Goal: Complete application form

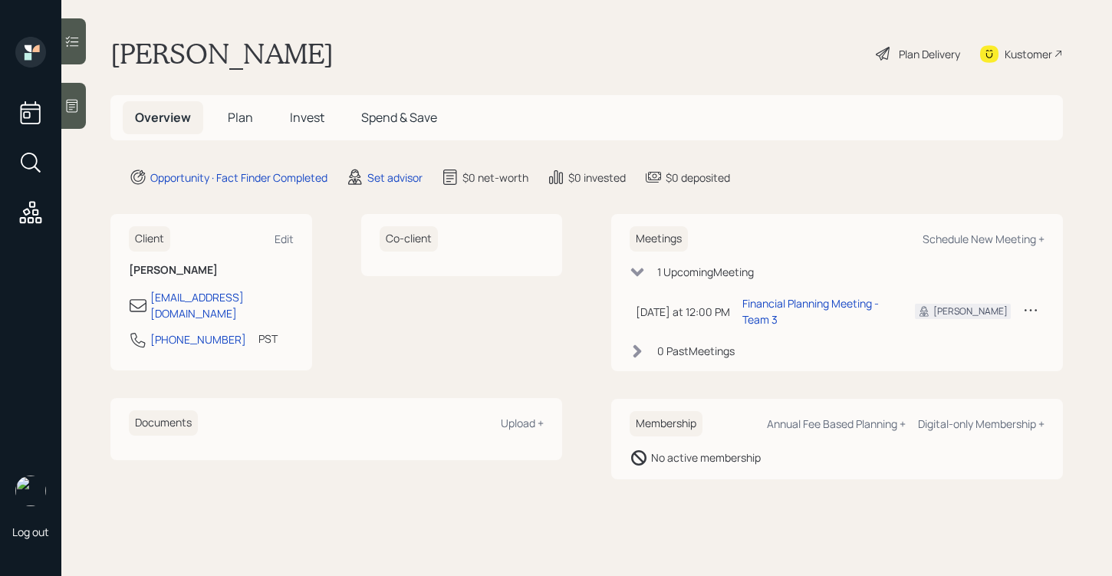
click at [74, 108] on icon at bounding box center [71, 105] width 15 height 15
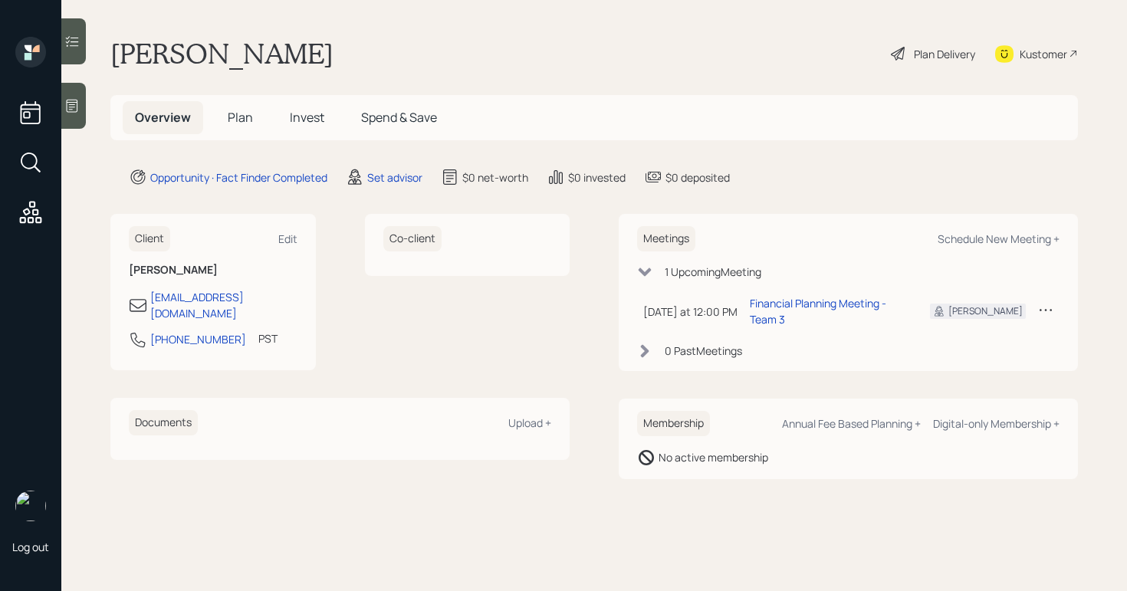
click at [935, 46] on div "Plan Delivery" at bounding box center [944, 54] width 61 height 16
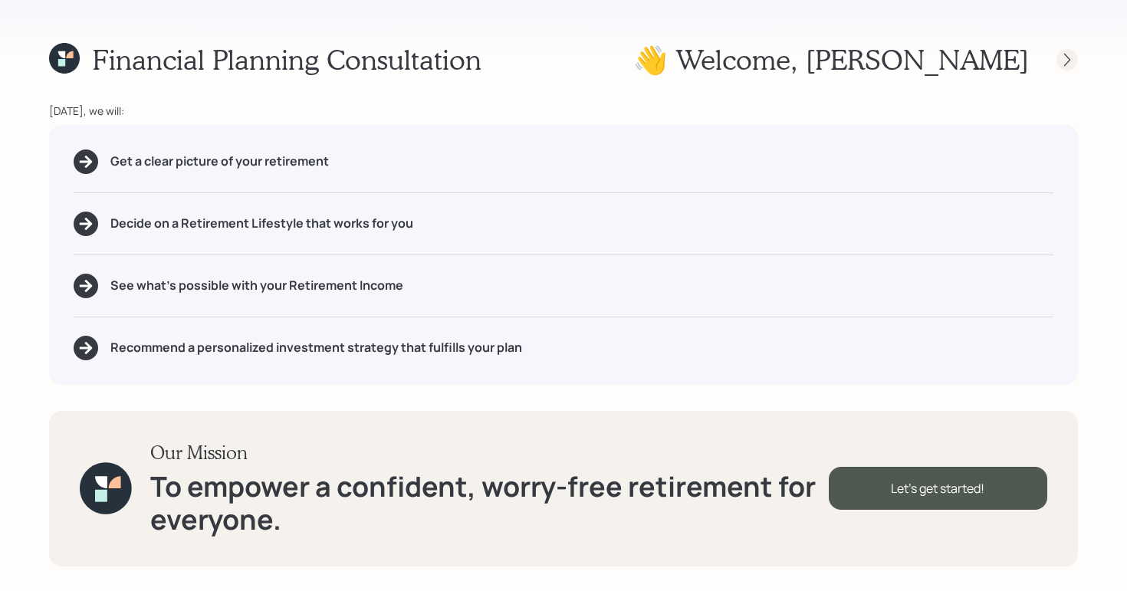
click at [1067, 57] on icon at bounding box center [1067, 59] width 6 height 13
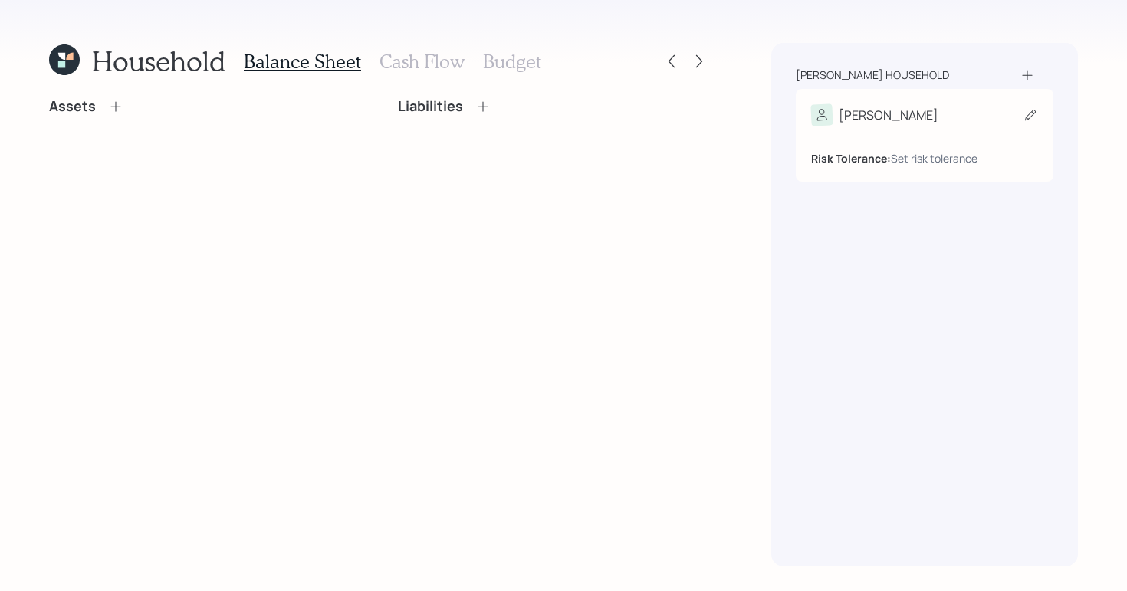
click at [946, 131] on div "Risk Tolerance: Set risk tolerance" at bounding box center [924, 146] width 227 height 41
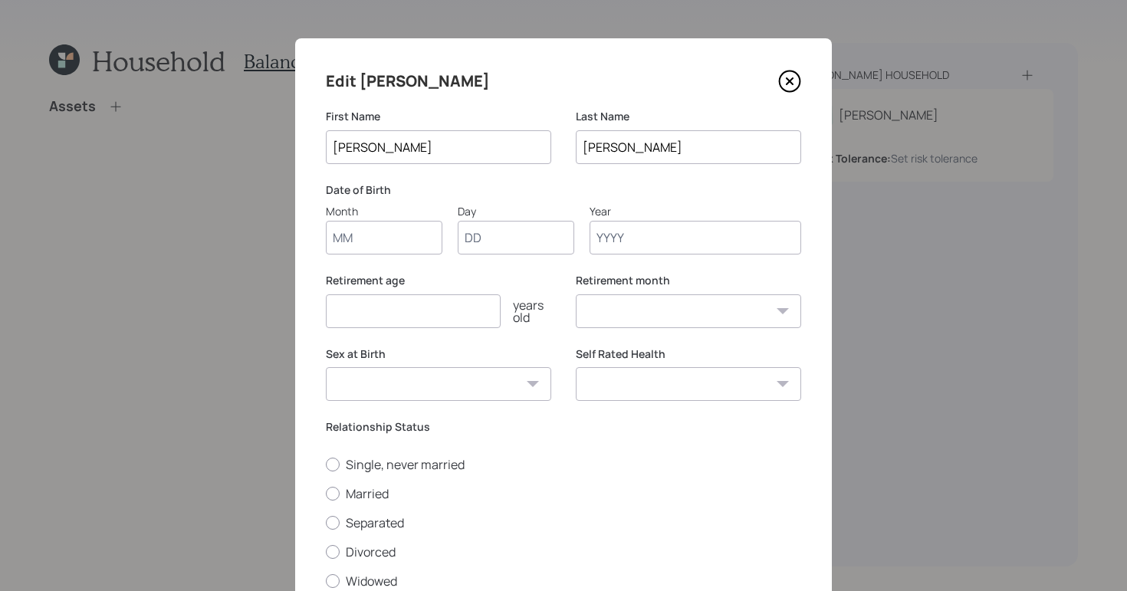
click at [678, 234] on input "Year" at bounding box center [696, 238] width 212 height 34
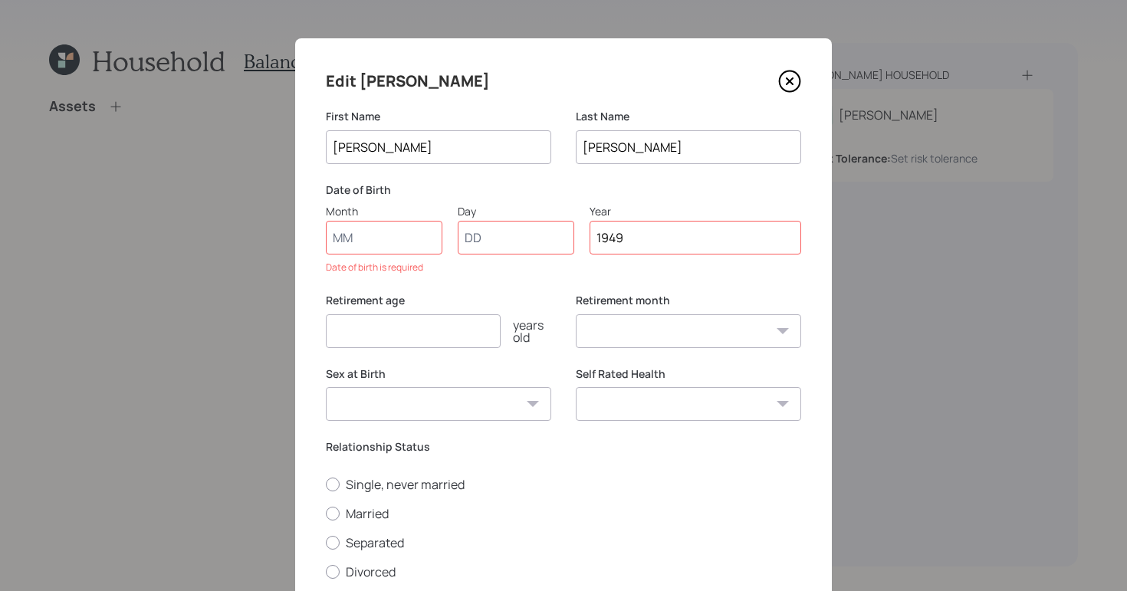
type input "1949"
click at [399, 231] on input "Month" at bounding box center [384, 238] width 117 height 34
type input "01"
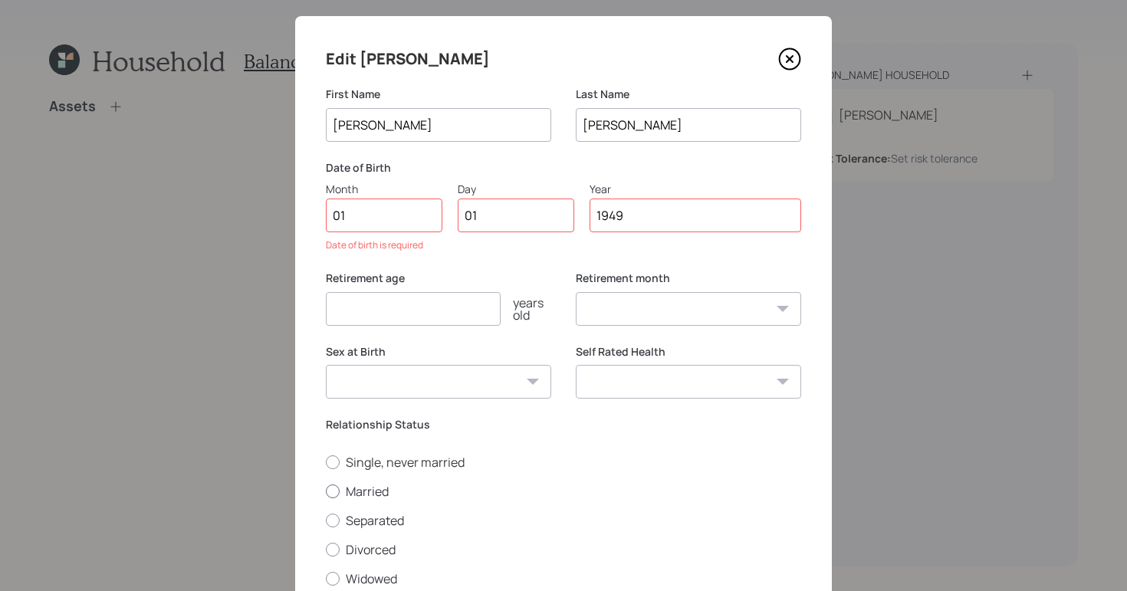
scroll to position [34, 0]
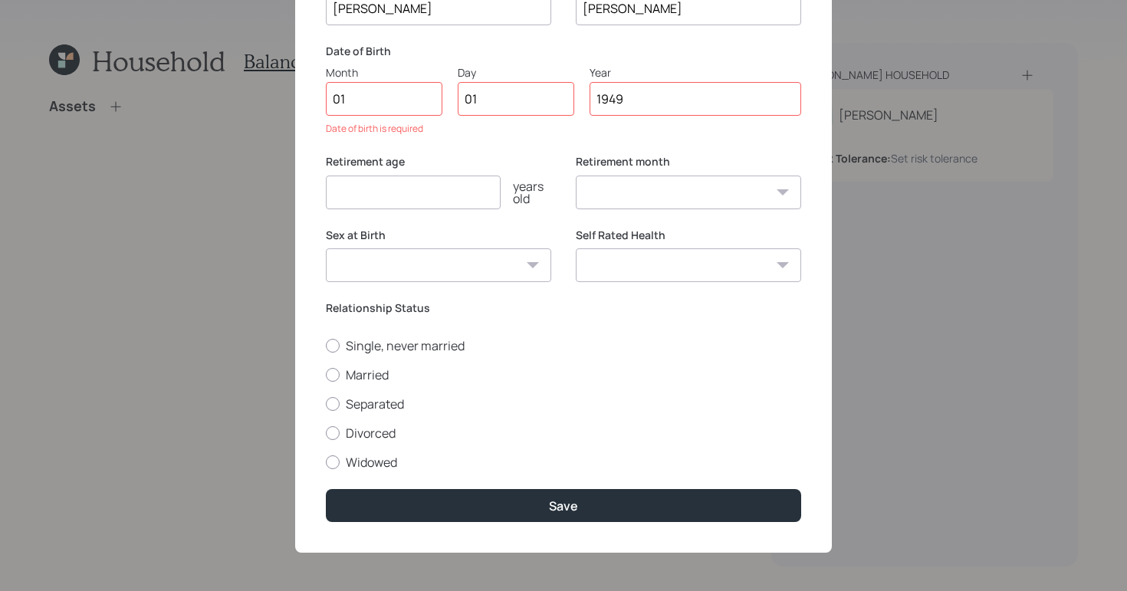
select select "1"
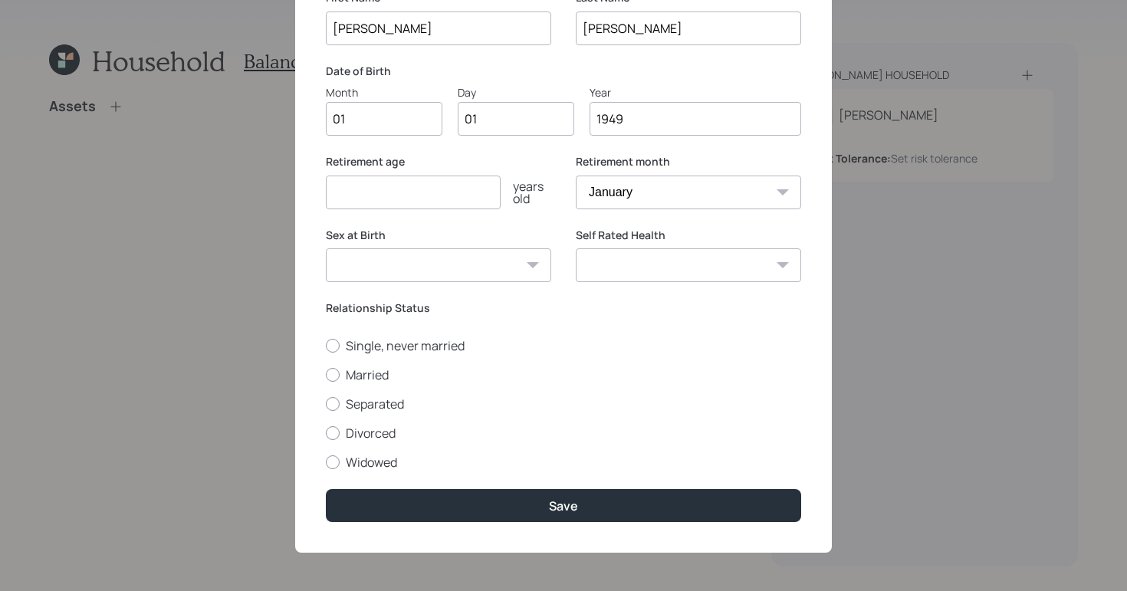
click at [556, 485] on div "Edit [PERSON_NAME] First Name [PERSON_NAME] Last Name [PERSON_NAME] Date of Bir…" at bounding box center [563, 236] width 537 height 633
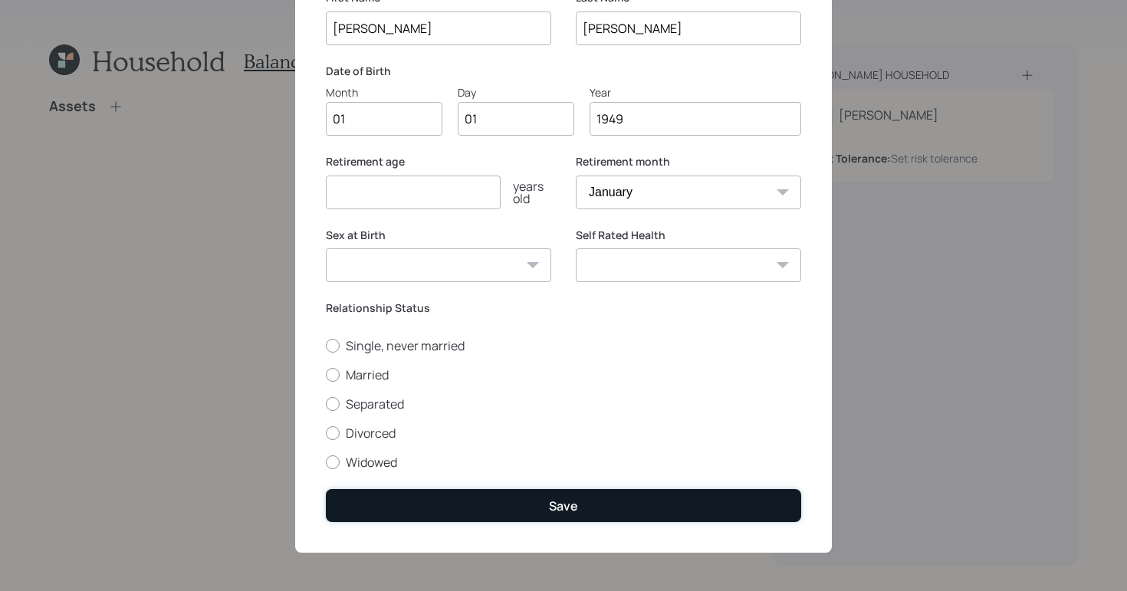
click at [557, 493] on button "Save" at bounding box center [563, 505] width 475 height 33
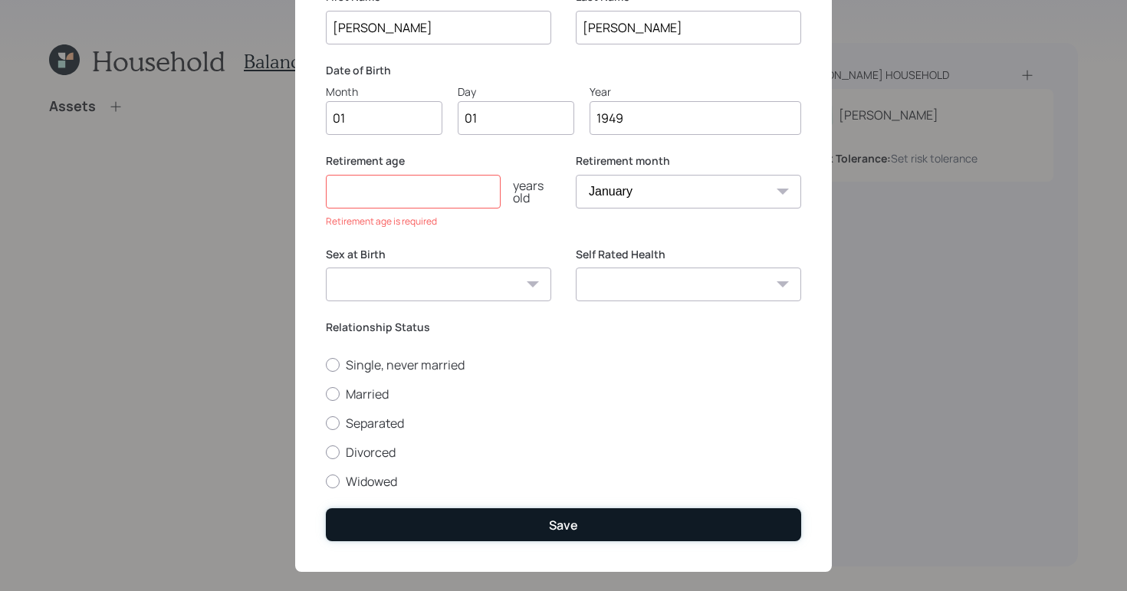
click at [580, 524] on button "Save" at bounding box center [563, 524] width 475 height 33
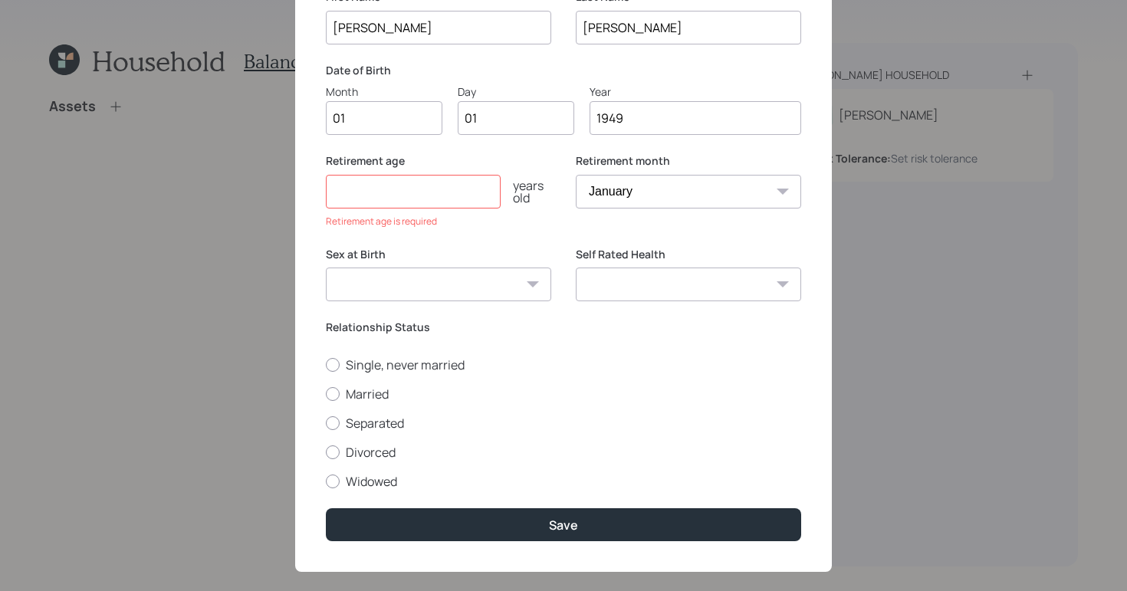
click at [447, 202] on input "number" at bounding box center [413, 192] width 175 height 34
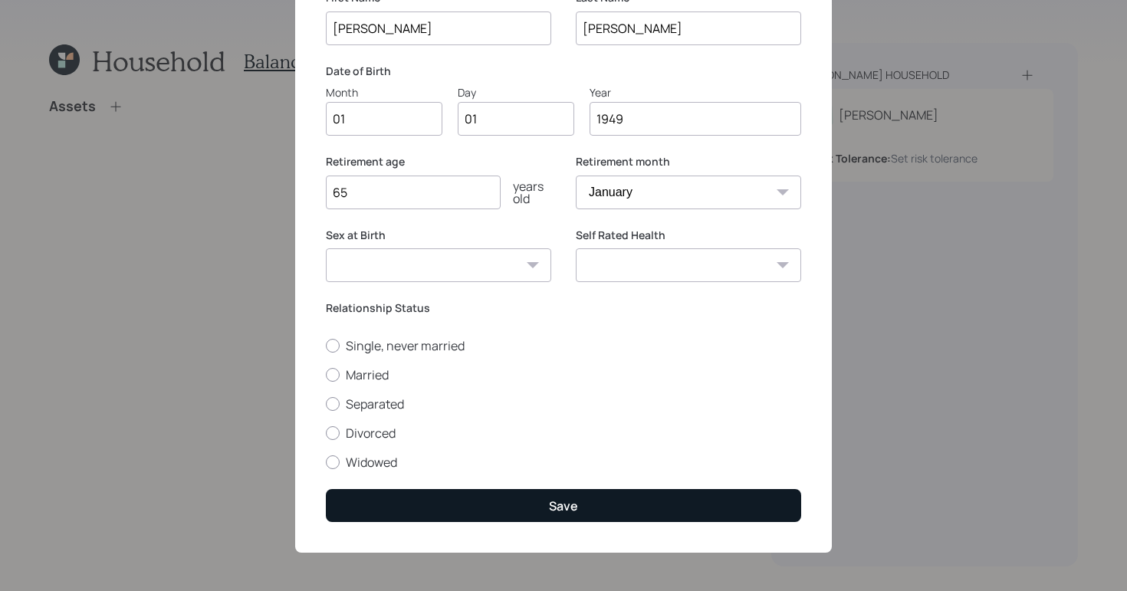
type input "65"
click at [596, 494] on button "Save" at bounding box center [563, 505] width 475 height 33
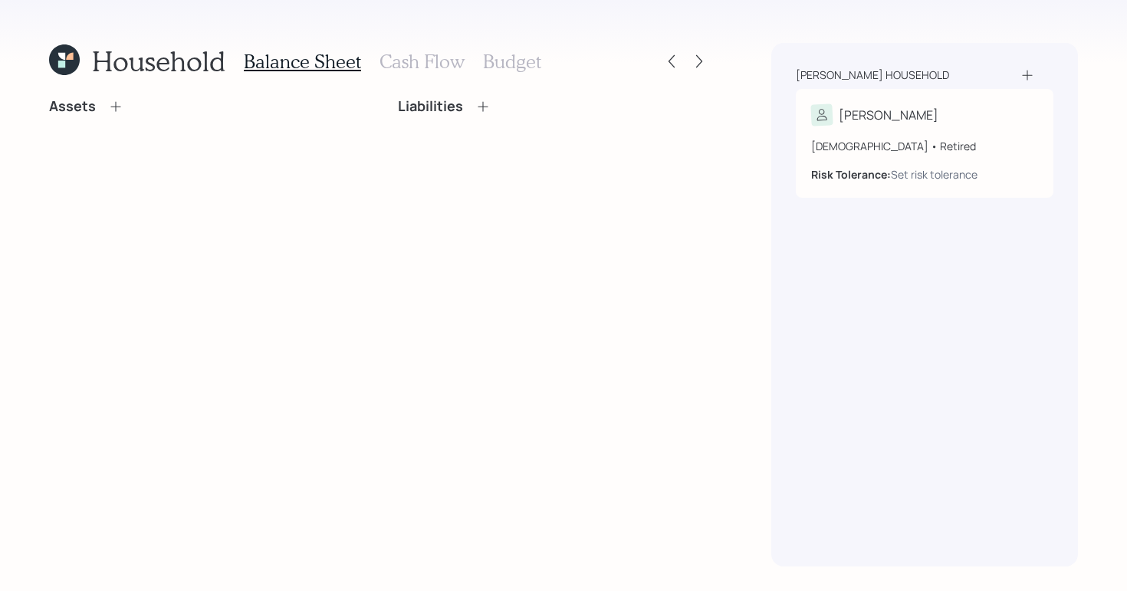
click at [110, 105] on icon at bounding box center [115, 106] width 15 height 15
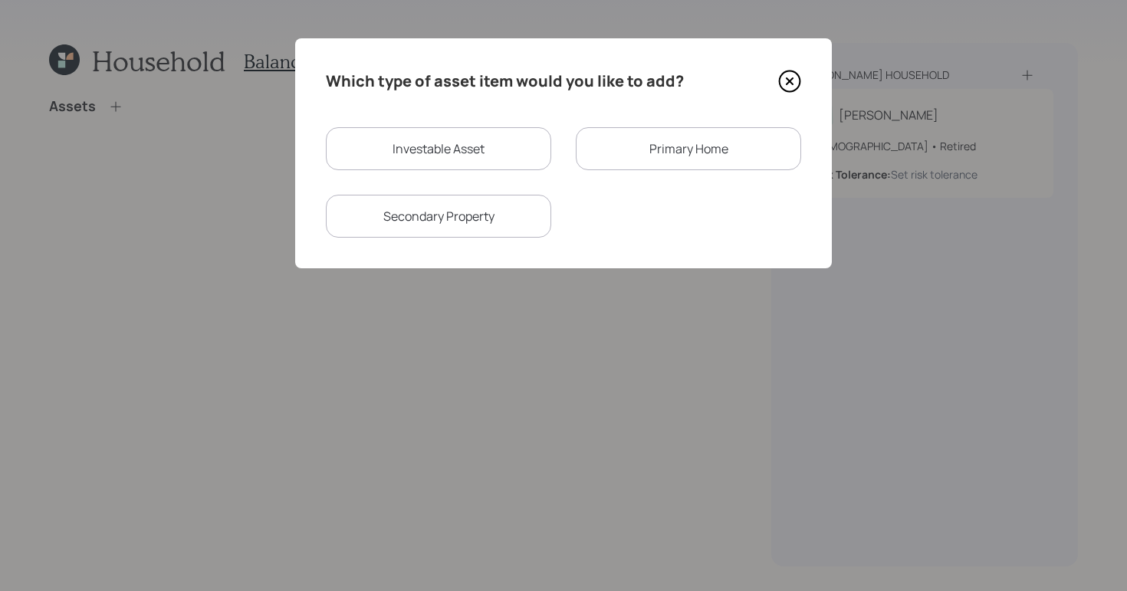
click at [485, 149] on div "Investable Asset" at bounding box center [438, 148] width 225 height 43
select select "taxable"
select select "balanced"
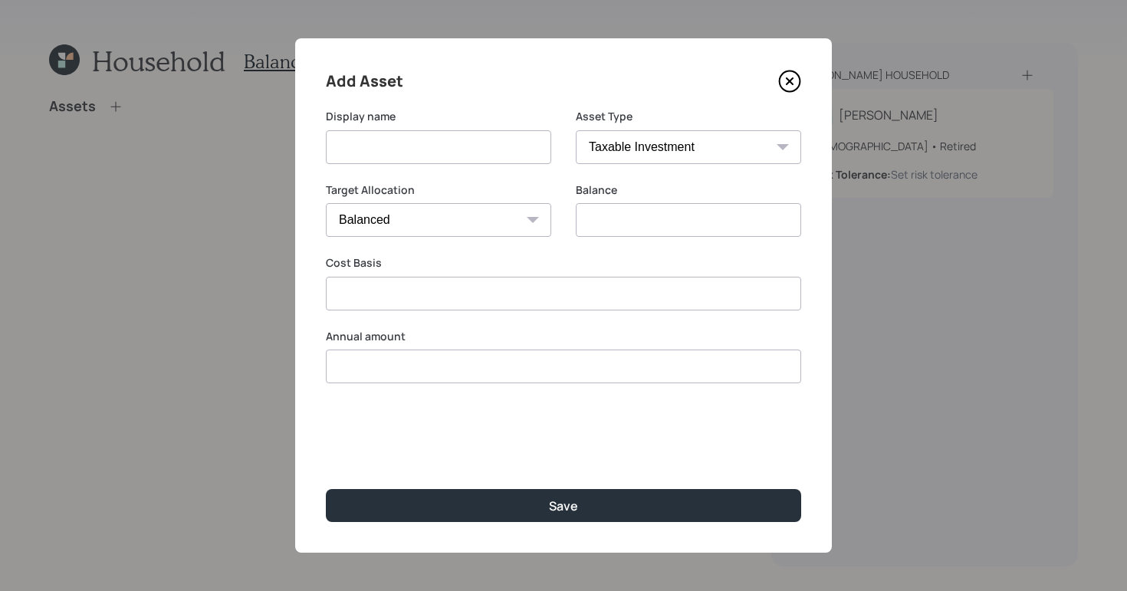
type input "$ 0"
type input "$"
type input "$ 0"
click at [429, 144] on input at bounding box center [438, 147] width 225 height 34
type input "Money Market"
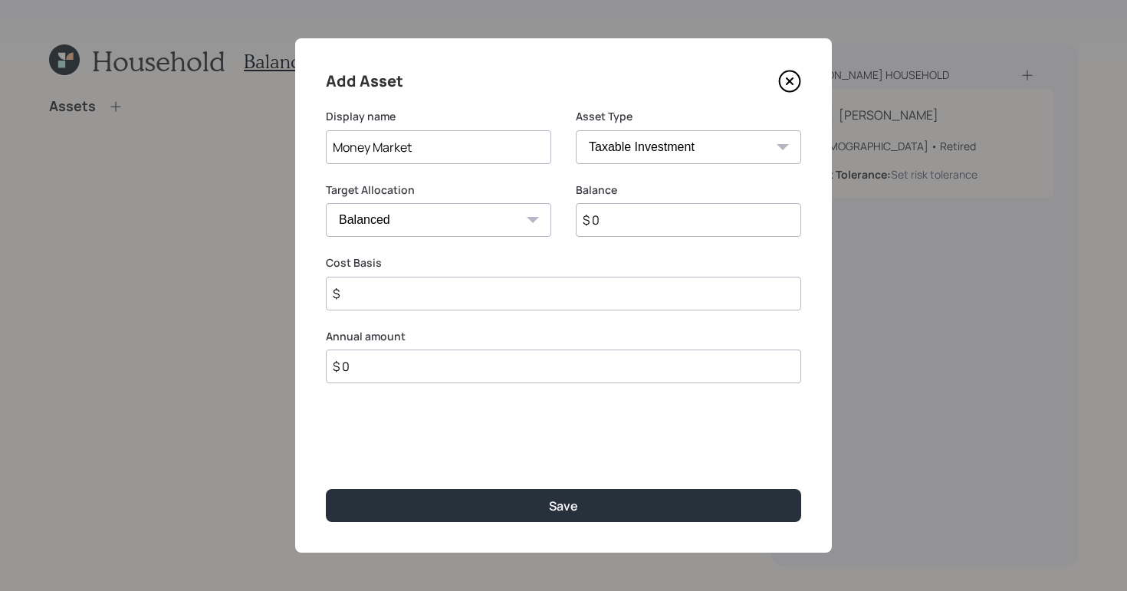
click at [682, 172] on div "Asset Type SEP [PERSON_NAME] IRA 401(k) [PERSON_NAME] 401(k) 403(b) [PERSON_NAM…" at bounding box center [688, 146] width 225 height 74
click at [688, 146] on select "SEP [PERSON_NAME] IRA 401(k) [PERSON_NAME] 401(k) 403(b) [PERSON_NAME] 403(b) 4…" at bounding box center [688, 147] width 225 height 34
click at [576, 130] on select "SEP [PERSON_NAME] IRA 401(k) [PERSON_NAME] 401(k) 403(b) [PERSON_NAME] 403(b) 4…" at bounding box center [688, 147] width 225 height 34
click at [480, 218] on select "Cash Conservative Balanced Aggressive" at bounding box center [438, 220] width 225 height 34
select select "uninvested"
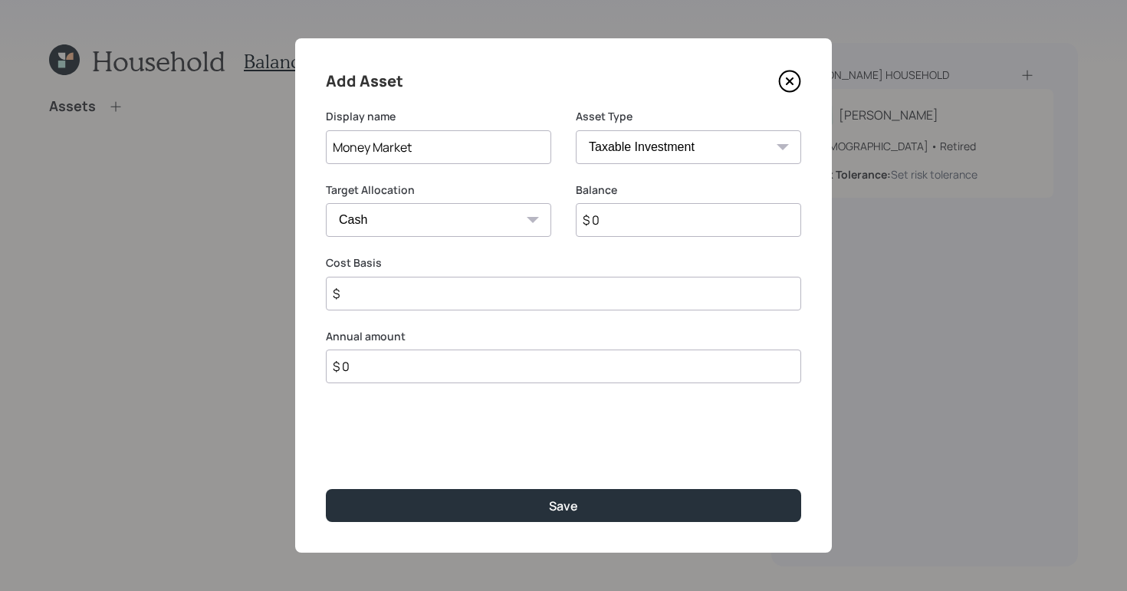
click at [326, 203] on select "Cash Conservative Balanced Aggressive" at bounding box center [438, 220] width 225 height 34
click at [688, 151] on select "SEP [PERSON_NAME] IRA 401(k) [PERSON_NAME] 401(k) 403(b) [PERSON_NAME] 403(b) 4…" at bounding box center [688, 147] width 225 height 34
select select "cash"
click at [576, 130] on select "SEP [PERSON_NAME] IRA 401(k) [PERSON_NAME] 401(k) 403(b) [PERSON_NAME] 403(b) 4…" at bounding box center [688, 147] width 225 height 34
type input "$"
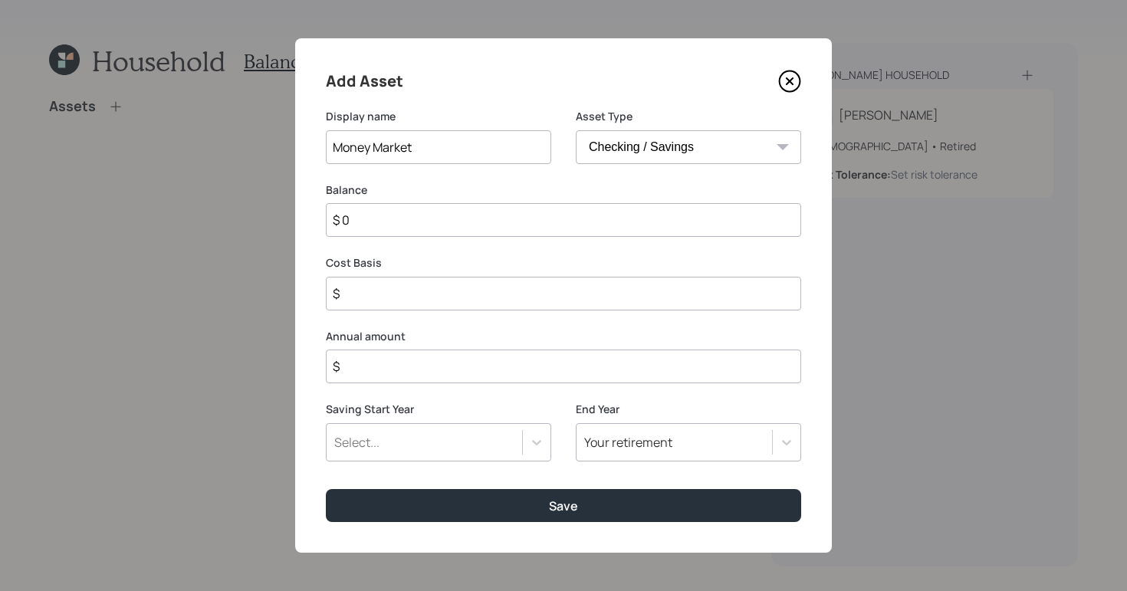
click at [641, 150] on select "SEP [PERSON_NAME] IRA 401(k) [PERSON_NAME] 401(k) 403(b) [PERSON_NAME] 403(b) 4…" at bounding box center [688, 147] width 225 height 34
select select "taxable"
click at [576, 130] on select "SEP [PERSON_NAME] IRA 401(k) [PERSON_NAME] 401(k) 403(b) [PERSON_NAME] 403(b) 4…" at bounding box center [688, 147] width 225 height 34
click at [457, 208] on select "Cash Conservative Balanced Aggressive" at bounding box center [438, 220] width 225 height 34
click at [326, 203] on select "Cash Conservative Balanced Aggressive" at bounding box center [438, 220] width 225 height 34
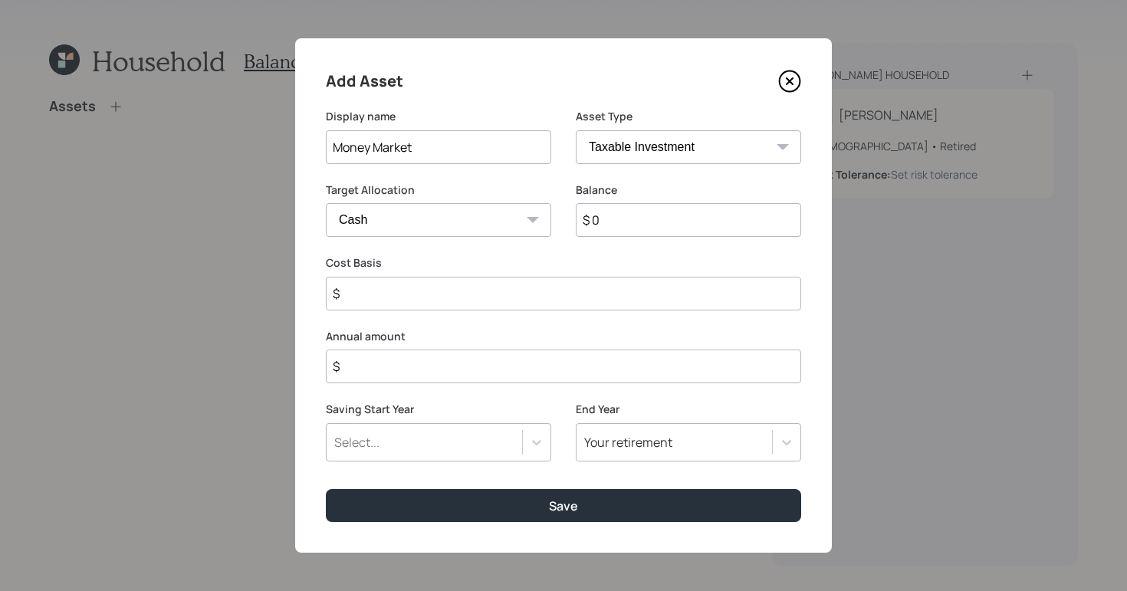
click at [682, 222] on input "$ 0" at bounding box center [688, 220] width 225 height 34
type input "$"
type input "$ 1"
type input "$ 10"
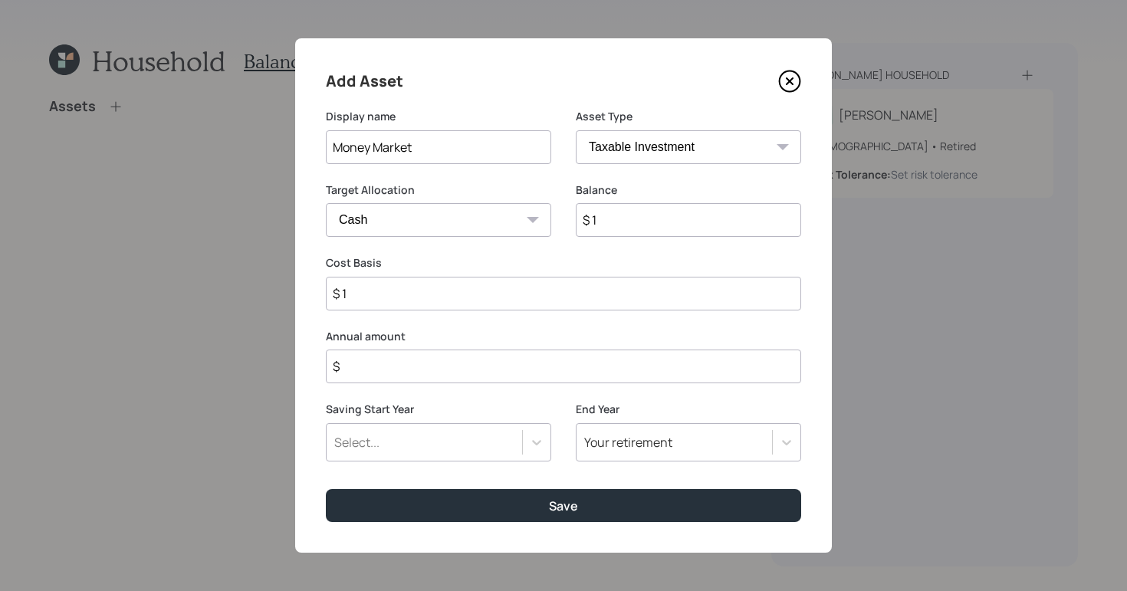
type input "$ 10"
type input "$ 100"
type input "$ 1,000"
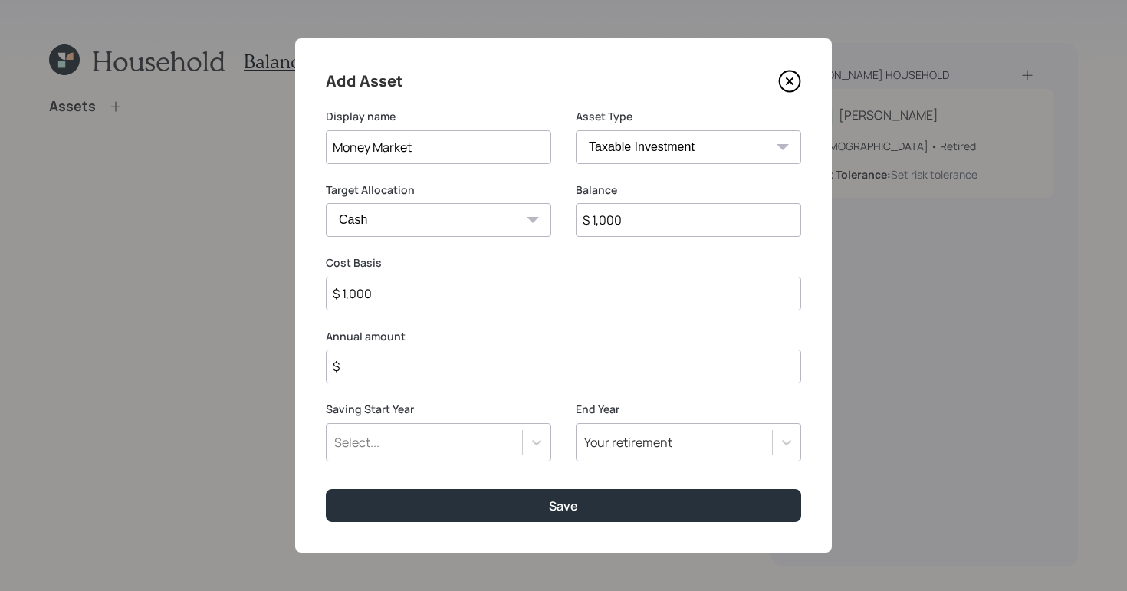
type input "$ 10,000"
type input "$ 100,000"
click at [531, 484] on div "Add Asset Display name Money Market Asset Type SEP [PERSON_NAME] IRA 401(k) [PE…" at bounding box center [563, 295] width 537 height 514
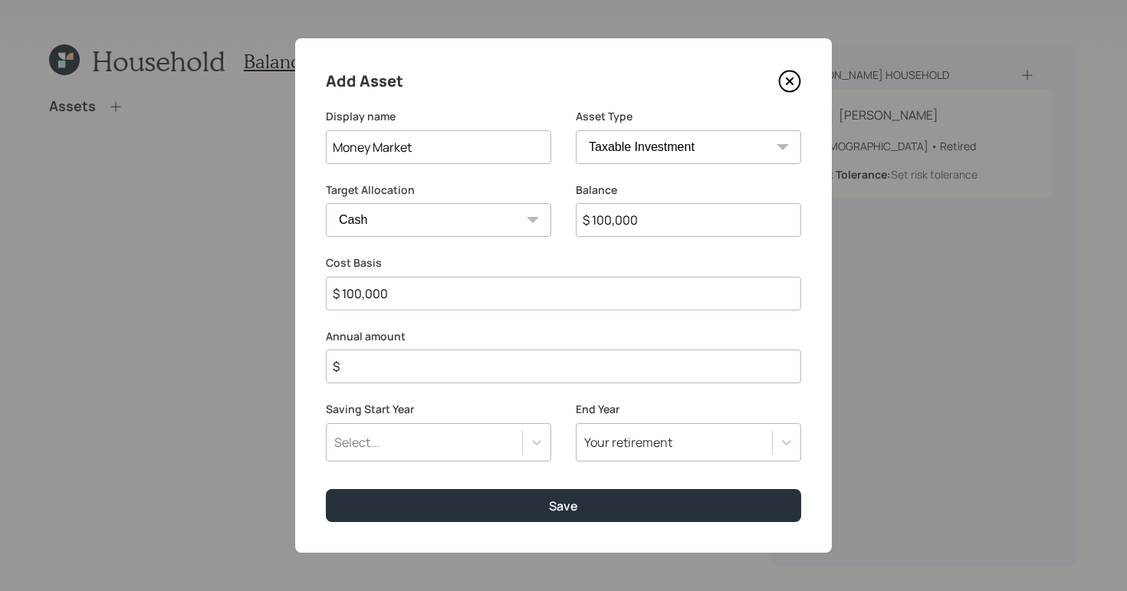
click at [437, 365] on input "$" at bounding box center [563, 367] width 475 height 34
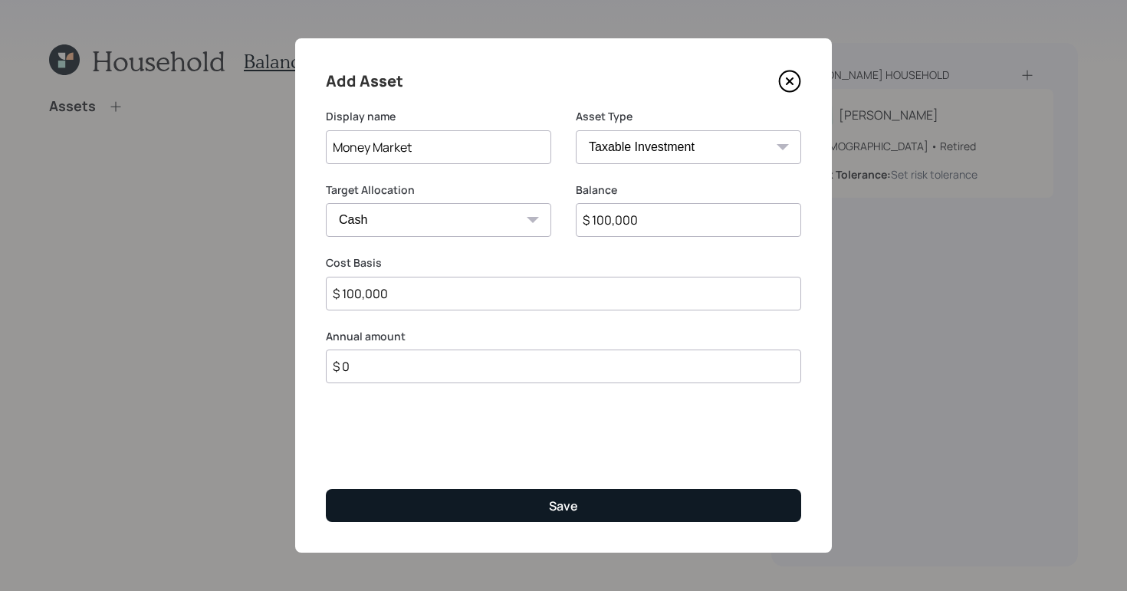
type input "$ 0"
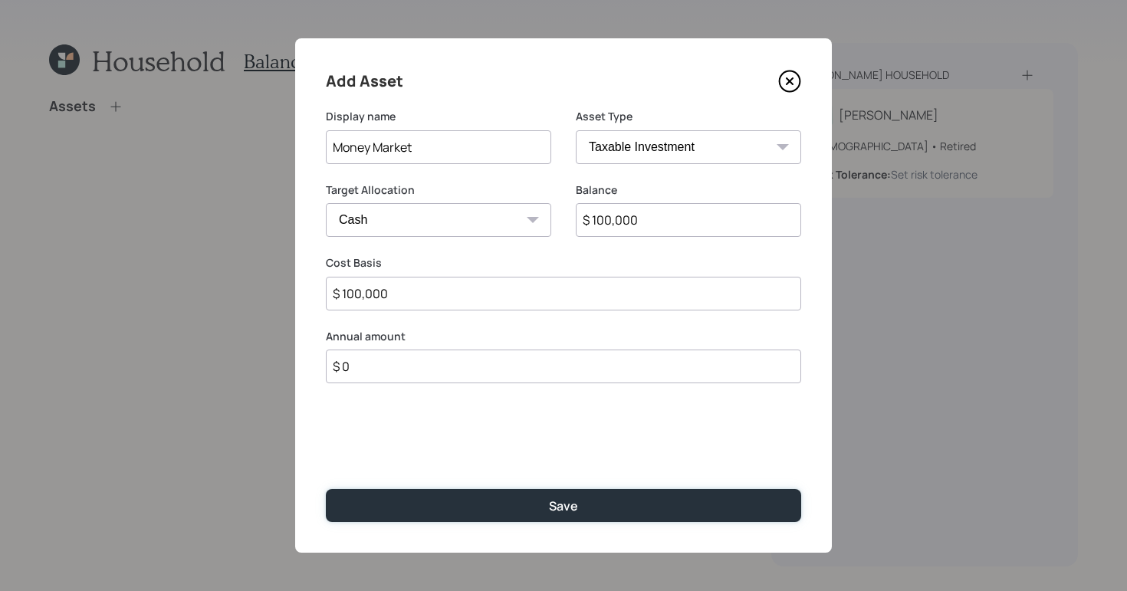
drag, startPoint x: 573, startPoint y: 507, endPoint x: 582, endPoint y: 476, distance: 32.0
click at [573, 506] on div "Save" at bounding box center [563, 506] width 29 height 17
